Goal: Register for event/course

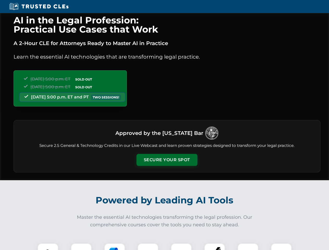
click at [167, 160] on button "Secure Your Spot" at bounding box center [167, 160] width 61 height 12
click at [48, 247] on img at bounding box center [47, 253] width 15 height 15
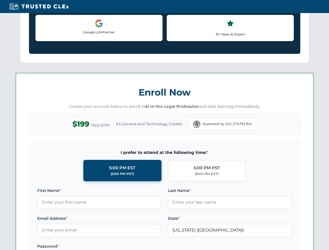
click at [115, 247] on label "Password *" at bounding box center [99, 247] width 124 height 6
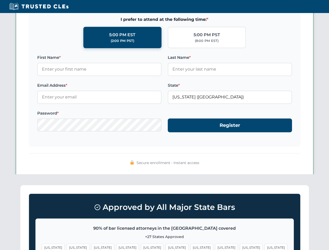
click at [240, 247] on span "[US_STATE]" at bounding box center [251, 248] width 23 height 8
